Goal: Task Accomplishment & Management: Use online tool/utility

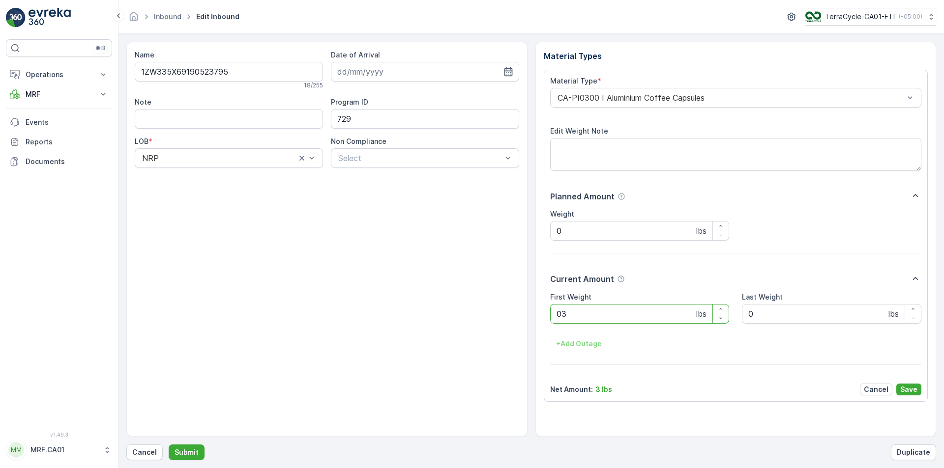
type Weight "033"
click at [169, 445] on button "Submit" at bounding box center [187, 453] width 36 height 16
type Weight "041"
click at [169, 445] on button "Submit" at bounding box center [187, 453] width 36 height 16
type Weight "043"
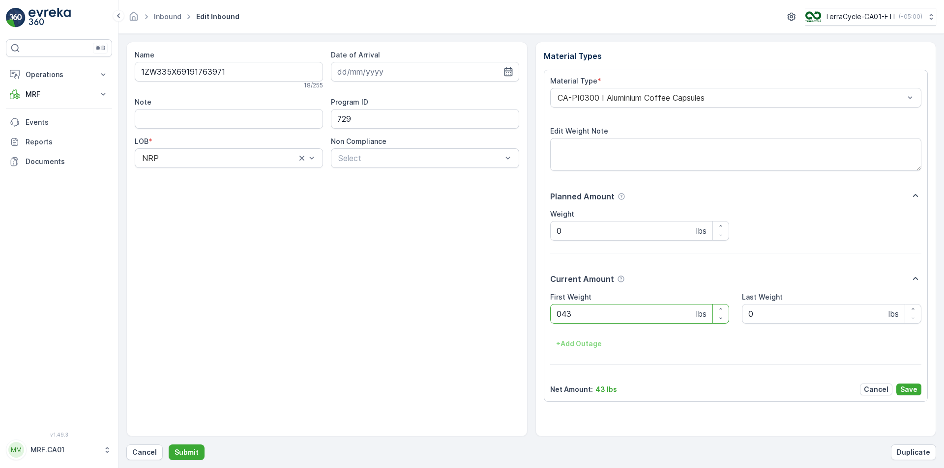
click at [169, 445] on button "Submit" at bounding box center [187, 453] width 36 height 16
type Weight "045"
click at [169, 445] on button "Submit" at bounding box center [187, 453] width 36 height 16
type Weight "028"
click at [169, 445] on button "Submit" at bounding box center [187, 453] width 36 height 16
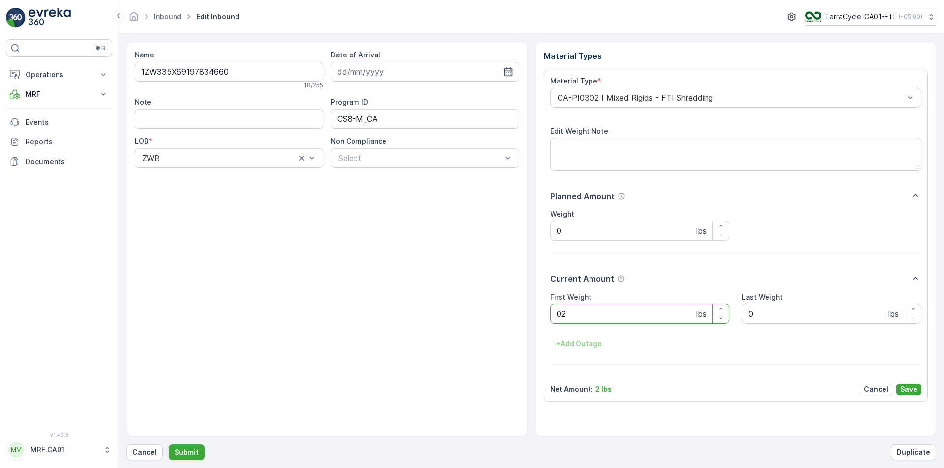
type Weight "028"
click at [169, 445] on button "Submit" at bounding box center [187, 453] width 36 height 16
type Weight "035"
click at [169, 445] on button "Submit" at bounding box center [187, 453] width 36 height 16
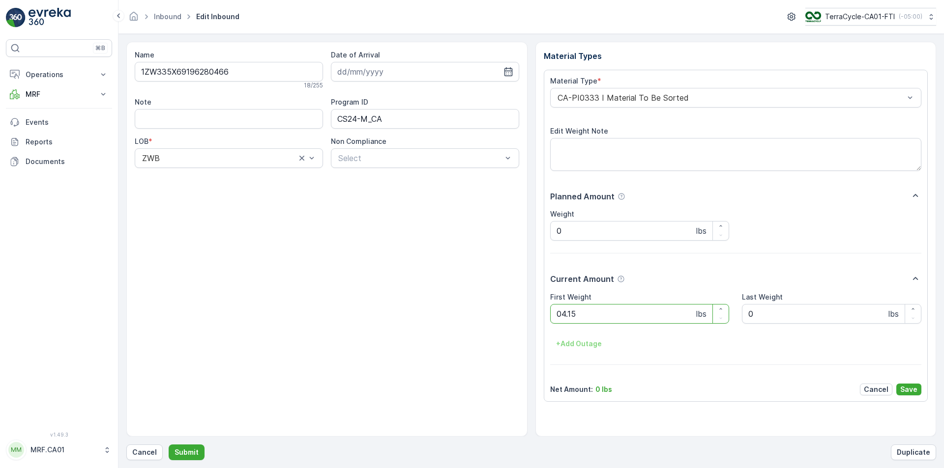
click at [169, 445] on button "Submit" at bounding box center [187, 453] width 36 height 16
type Weight "035"
click at [169, 445] on button "Submit" at bounding box center [187, 453] width 36 height 16
type Weight "027"
click at [169, 445] on button "Submit" at bounding box center [187, 453] width 36 height 16
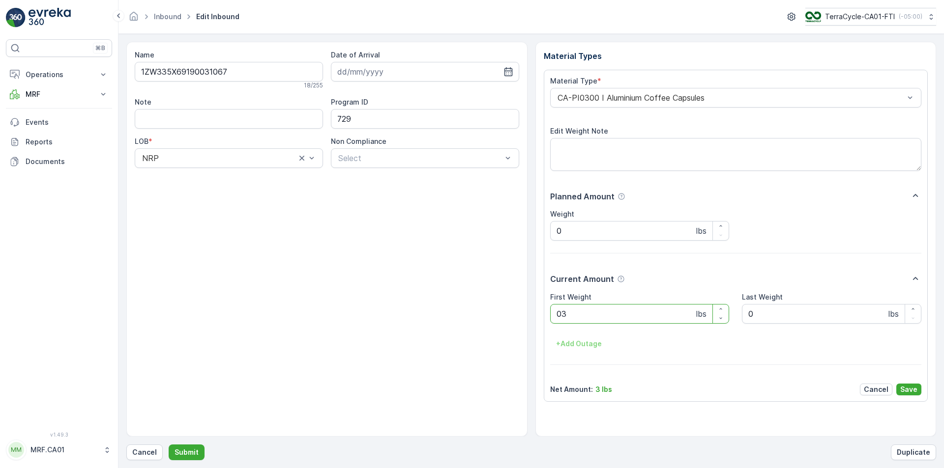
type Weight "035"
click at [169, 445] on button "Submit" at bounding box center [187, 453] width 36 height 16
type Weight "033"
click at [169, 445] on button "Submit" at bounding box center [187, 453] width 36 height 16
type Weight "043"
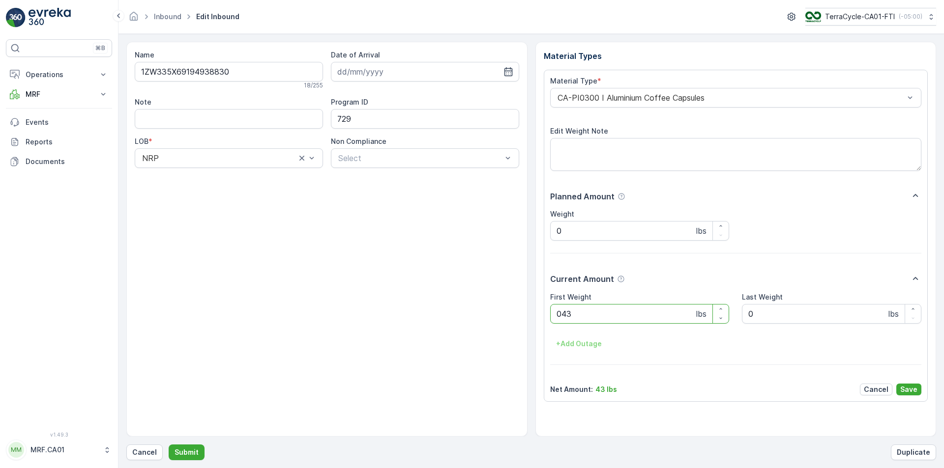
click at [169, 445] on button "Submit" at bounding box center [187, 453] width 36 height 16
type Weight "039"
click at [169, 445] on button "Submit" at bounding box center [187, 453] width 36 height 16
type Weight "036"
click at [169, 445] on button "Submit" at bounding box center [187, 453] width 36 height 16
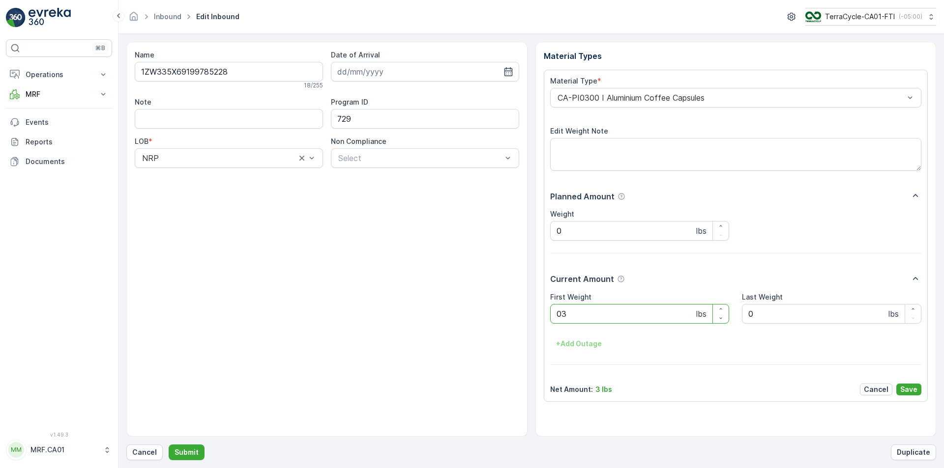
type Weight "032"
click at [169, 445] on button "Submit" at bounding box center [187, 453] width 36 height 16
type Weight "035"
click at [169, 445] on button "Submit" at bounding box center [187, 453] width 36 height 16
type Weight "030"
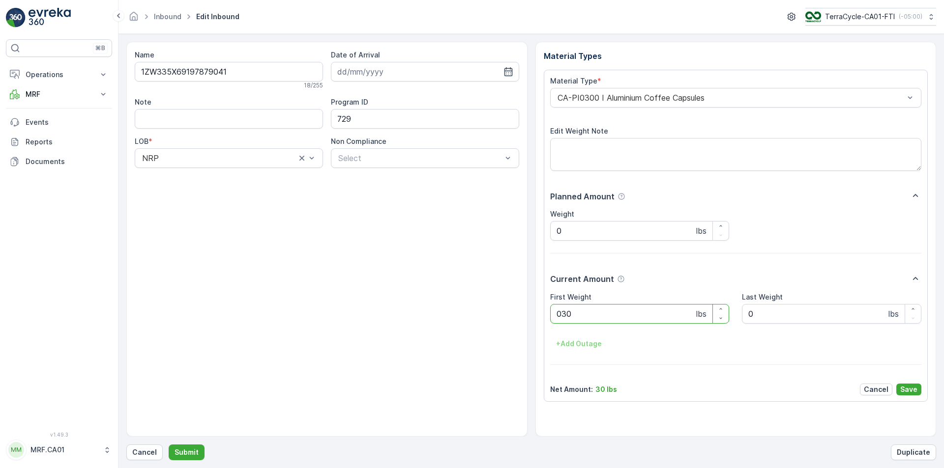
click at [169, 445] on button "Submit" at bounding box center [187, 453] width 36 height 16
type Weight "032"
click at [169, 445] on button "Submit" at bounding box center [187, 453] width 36 height 16
type Weight "071"
click at [169, 445] on button "Submit" at bounding box center [187, 453] width 36 height 16
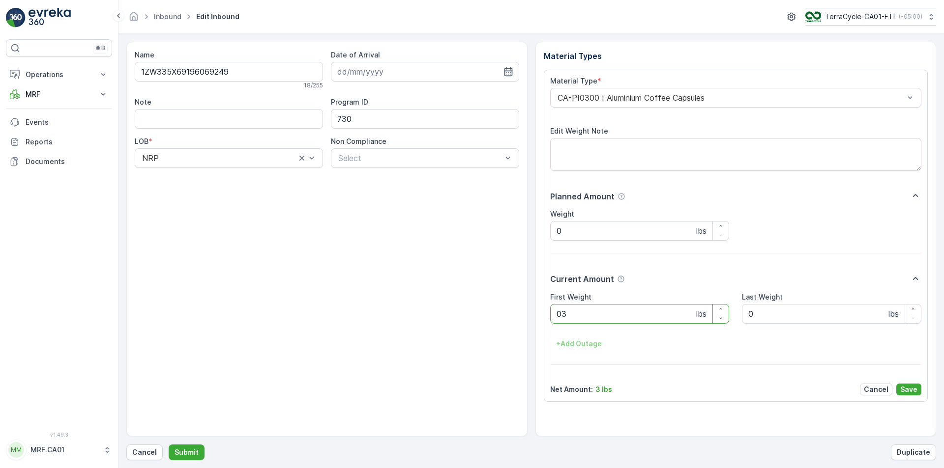
type Weight "034"
click at [169, 445] on button "Submit" at bounding box center [187, 453] width 36 height 16
type Weight "032"
click at [169, 445] on button "Submit" at bounding box center [187, 453] width 36 height 16
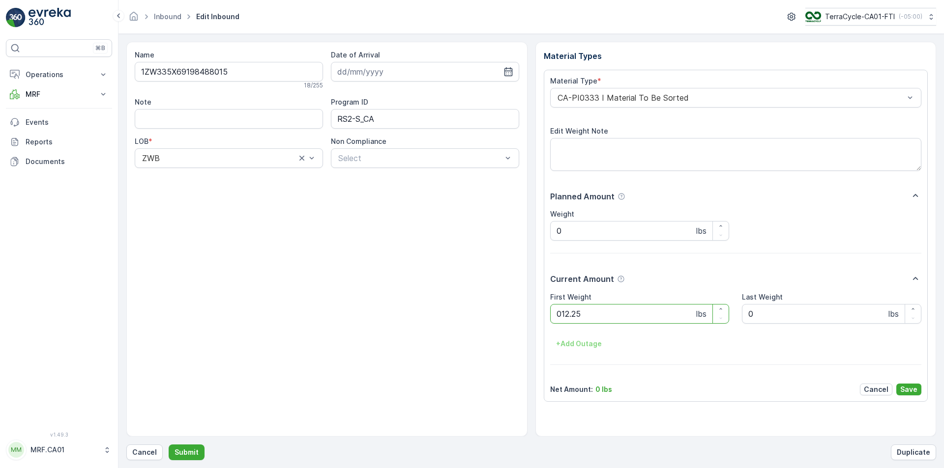
click at [169, 445] on button "Submit" at bounding box center [187, 453] width 36 height 16
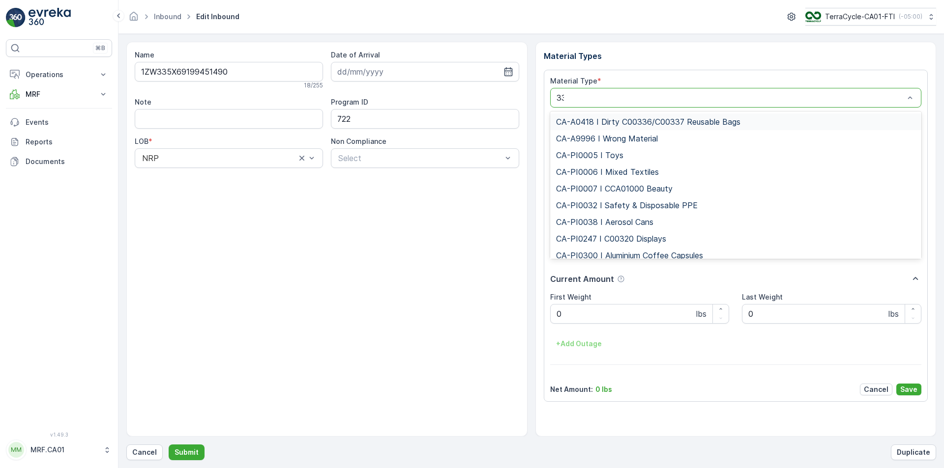
type input "333"
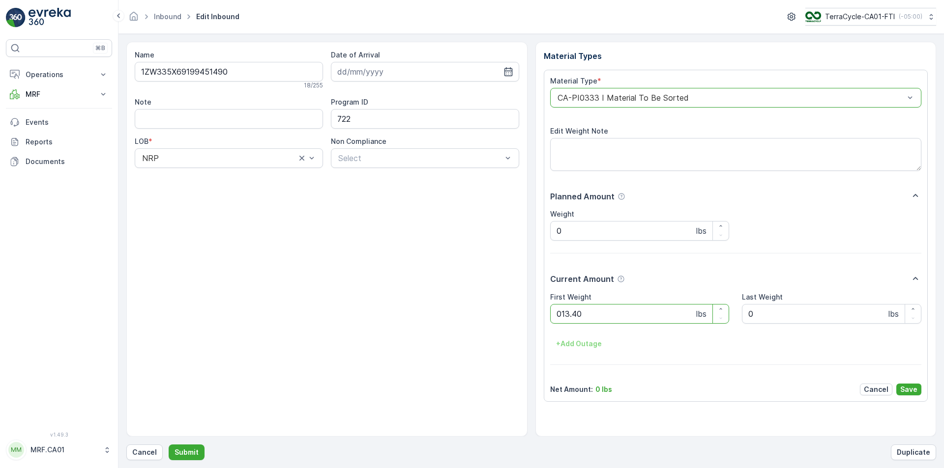
click at [169, 445] on button "Submit" at bounding box center [187, 453] width 36 height 16
type Weight "035"
click at [169, 445] on button "Submit" at bounding box center [187, 453] width 36 height 16
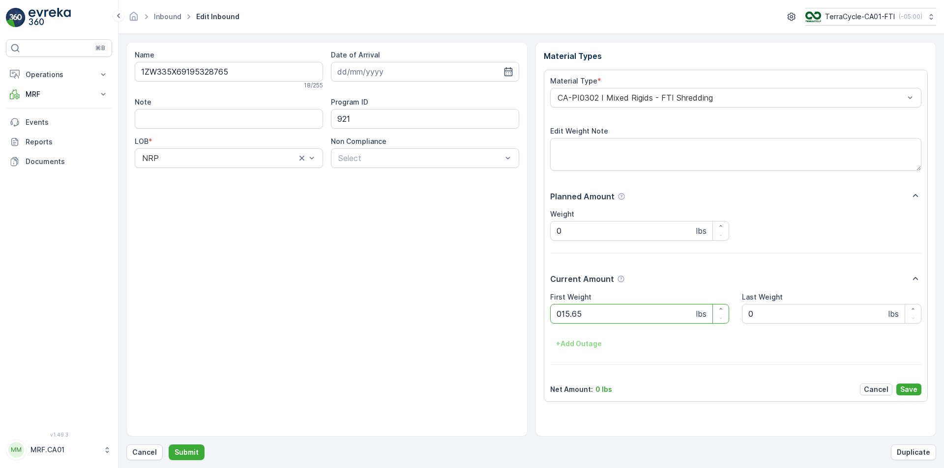
click at [169, 445] on button "Submit" at bounding box center [187, 453] width 36 height 16
type Weight "080"
click at [169, 445] on button "Submit" at bounding box center [187, 453] width 36 height 16
type Weight "090"
click at [169, 445] on button "Submit" at bounding box center [187, 453] width 36 height 16
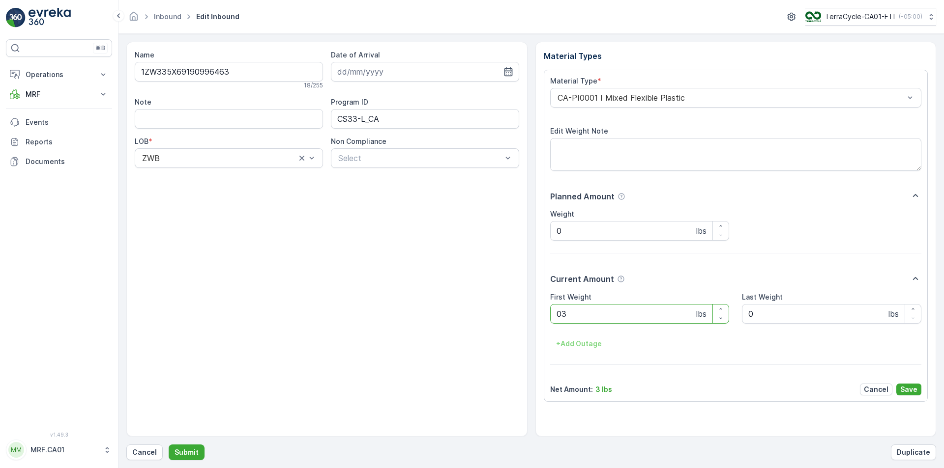
type Weight "031"
click at [169, 445] on button "Submit" at bounding box center [187, 453] width 36 height 16
type Weight "033"
click at [169, 445] on button "Submit" at bounding box center [187, 453] width 36 height 16
type Weight "087"
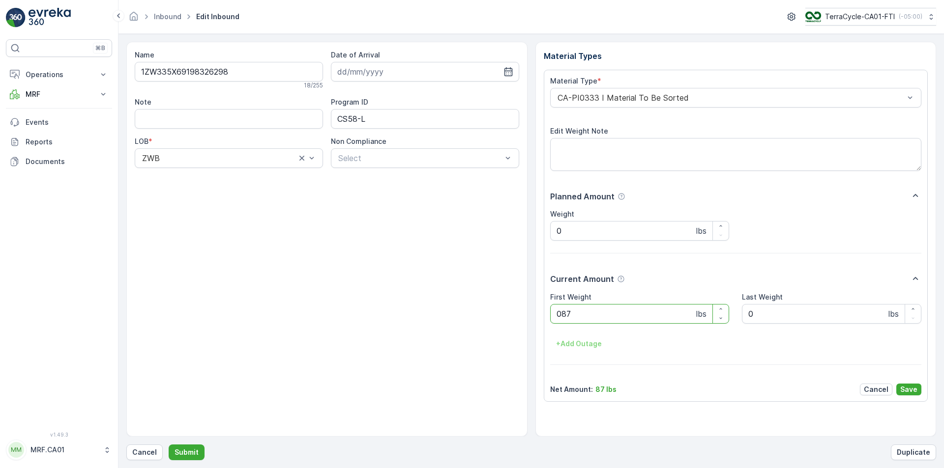
click at [169, 445] on button "Submit" at bounding box center [187, 453] width 36 height 16
type Weight "035"
click at [169, 445] on button "Submit" at bounding box center [187, 453] width 36 height 16
click at [153, 448] on p "Cancel" at bounding box center [144, 453] width 25 height 10
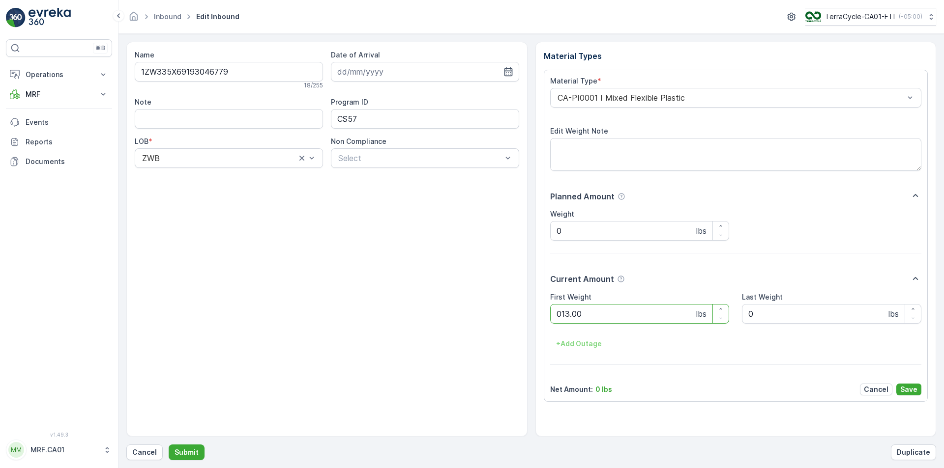
click at [169, 445] on button "Submit" at bounding box center [187, 453] width 36 height 16
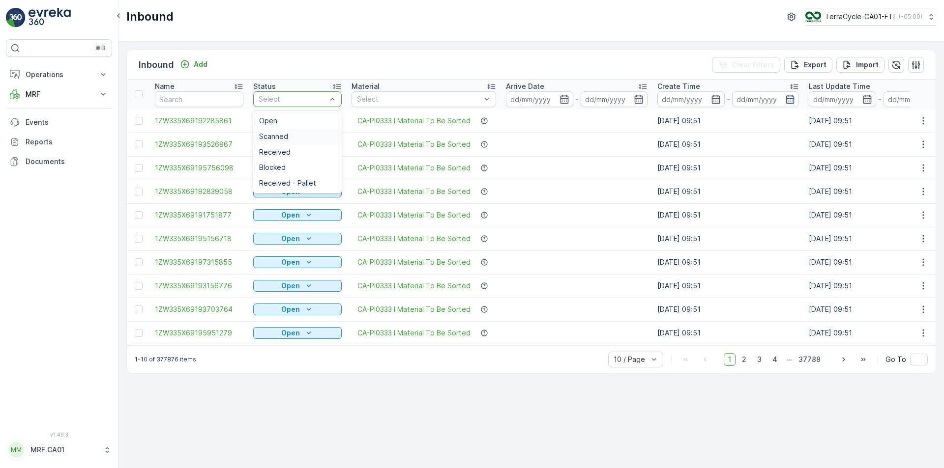
click at [304, 133] on div "Scanned" at bounding box center [297, 137] width 77 height 8
click at [283, 139] on span "Scanned" at bounding box center [273, 137] width 29 height 8
click at [299, 133] on div "Scanned" at bounding box center [297, 137] width 77 height 8
